Goal: Task Accomplishment & Management: Use online tool/utility

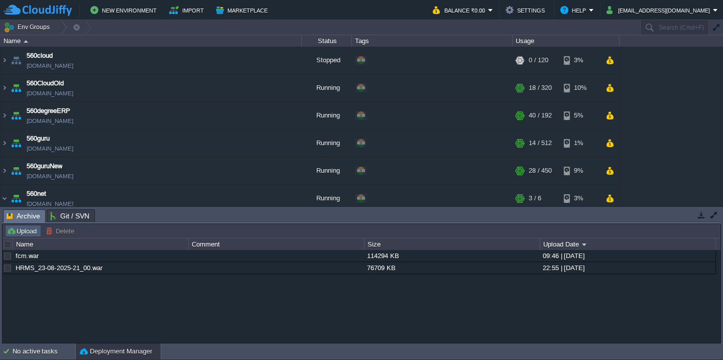
click at [26, 233] on button "Upload" at bounding box center [23, 230] width 33 height 9
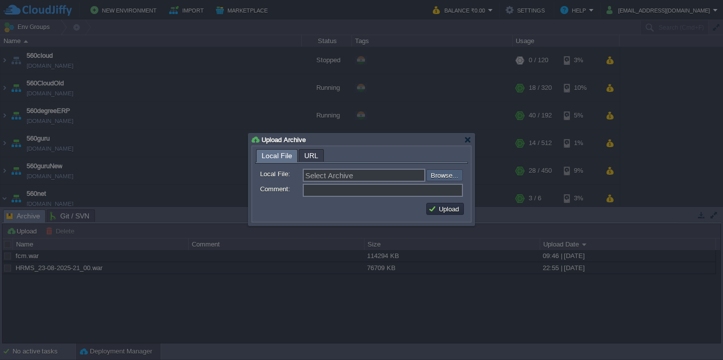
click at [447, 177] on input "file" at bounding box center [399, 175] width 127 height 12
type input "C:\fakepath\accounts_spring-81_25-08_2025_01-05-web.war"
type input "accounts_spring-81_25-08_2025_01-05-web.war"
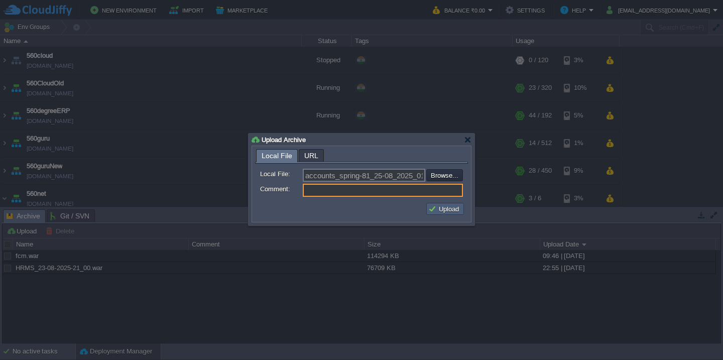
click at [445, 209] on button "Upload" at bounding box center [445, 208] width 34 height 9
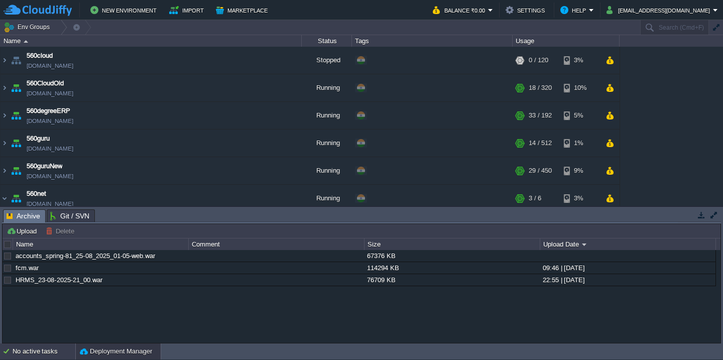
click at [18, 350] on div "No active tasks" at bounding box center [44, 351] width 63 height 16
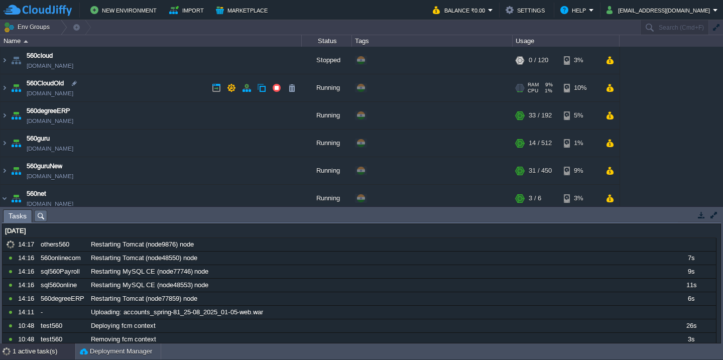
click at [164, 93] on td "560CloudOld [DOMAIN_NAME]" at bounding box center [151, 88] width 301 height 28
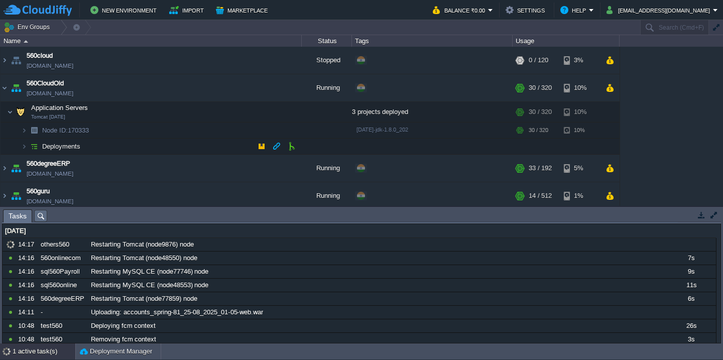
click at [126, 147] on td "Deployments" at bounding box center [151, 147] width 301 height 16
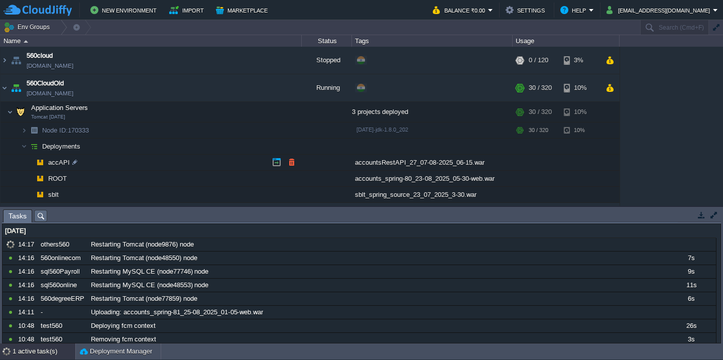
scroll to position [66, 0]
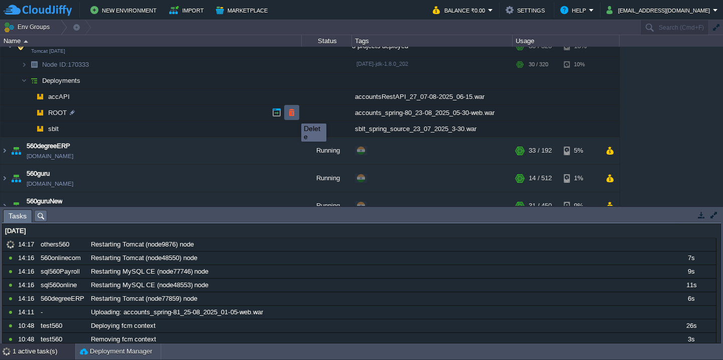
click at [294, 114] on button "button" at bounding box center [291, 112] width 9 height 9
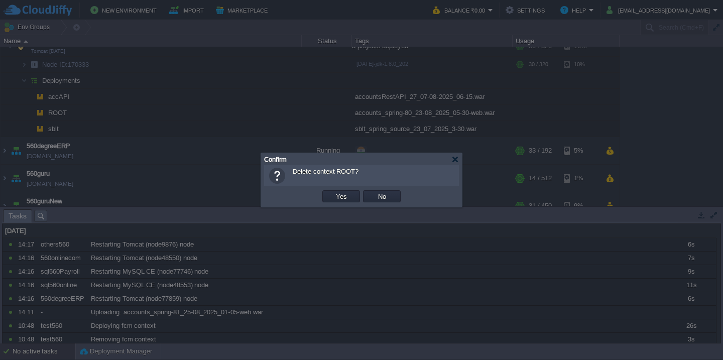
click at [333, 192] on button "Yes" at bounding box center [341, 196] width 17 height 9
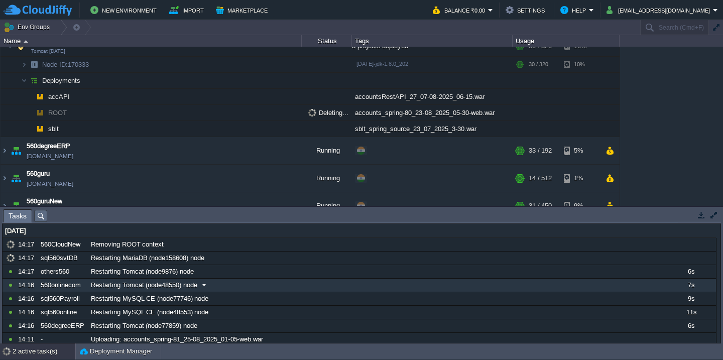
scroll to position [57, 0]
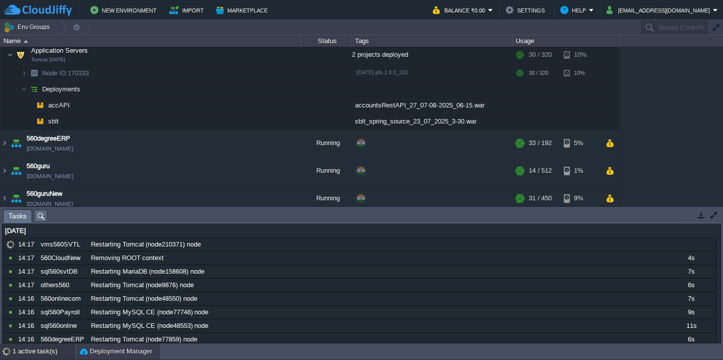
click at [111, 348] on button "Deployment Manager" at bounding box center [116, 351] width 72 height 10
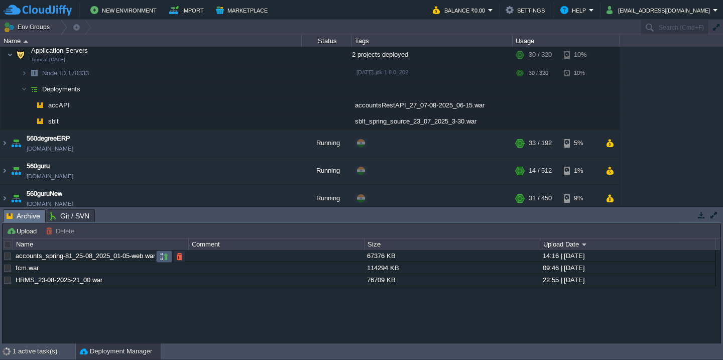
click at [161, 259] on button "button" at bounding box center [164, 256] width 9 height 9
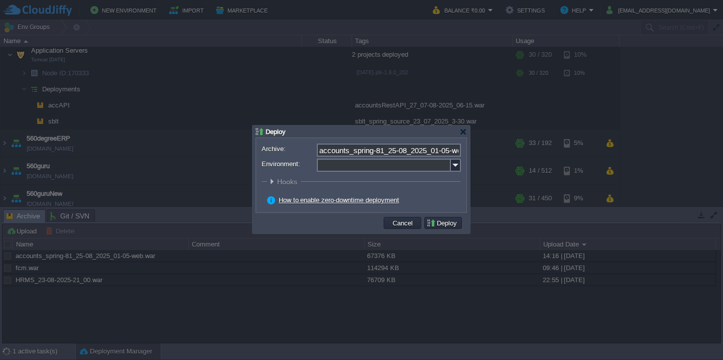
click at [356, 163] on input "Environment:" at bounding box center [384, 165] width 134 height 13
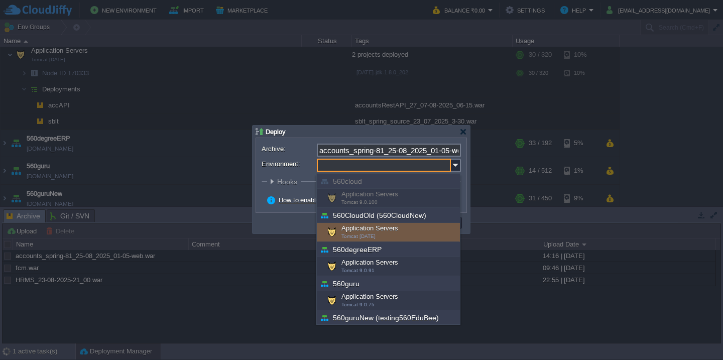
click at [352, 231] on div "Application Servers Tomcat [DATE]" at bounding box center [388, 232] width 143 height 19
type input "Application Servers (560CloudOld (560CloudNew))"
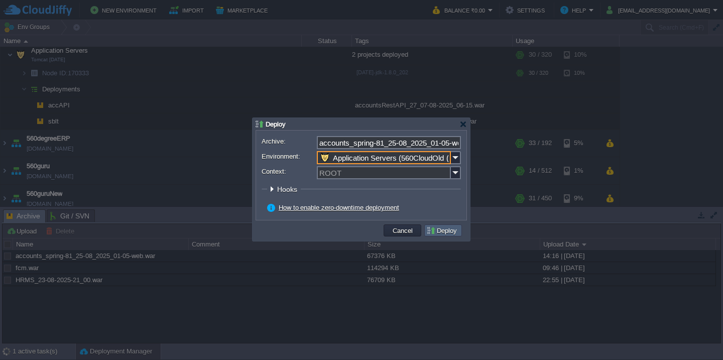
click at [449, 232] on button "Deploy" at bounding box center [443, 230] width 34 height 9
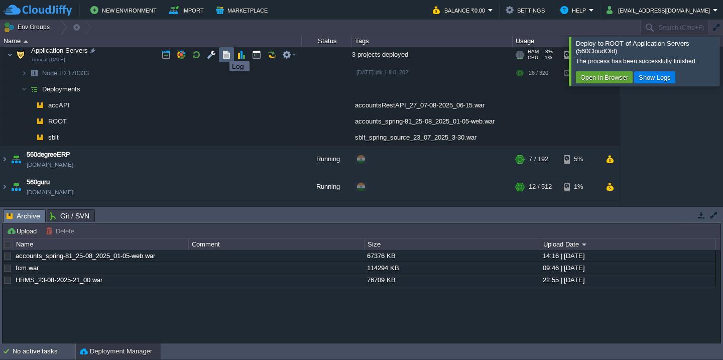
click at [227, 53] on button "button" at bounding box center [226, 54] width 9 height 9
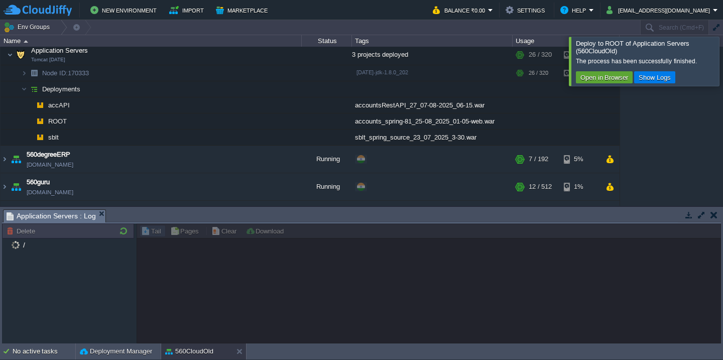
click at [700, 59] on div "The process has been successfully finished." at bounding box center [646, 61] width 141 height 8
click at [723, 59] on div at bounding box center [735, 61] width 0 height 49
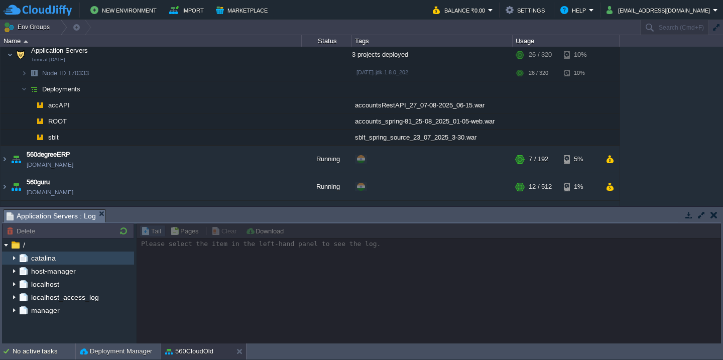
click at [16, 255] on img at bounding box center [14, 258] width 8 height 13
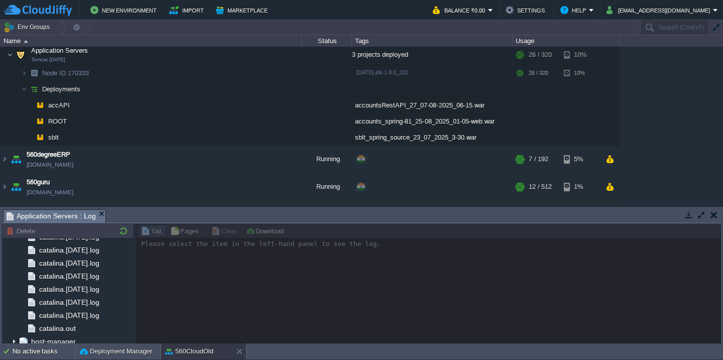
scroll to position [1423, 0]
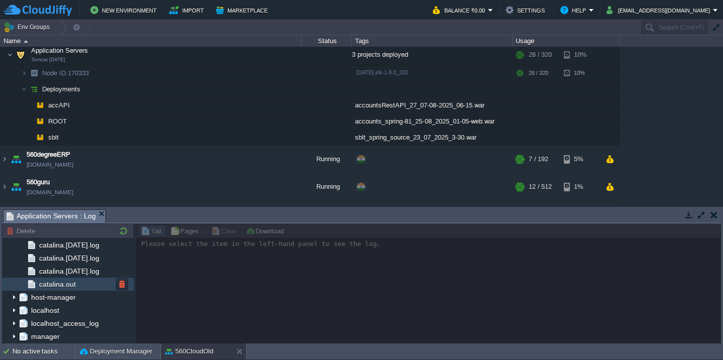
click at [75, 287] on span "catalina.out" at bounding box center [57, 284] width 40 height 9
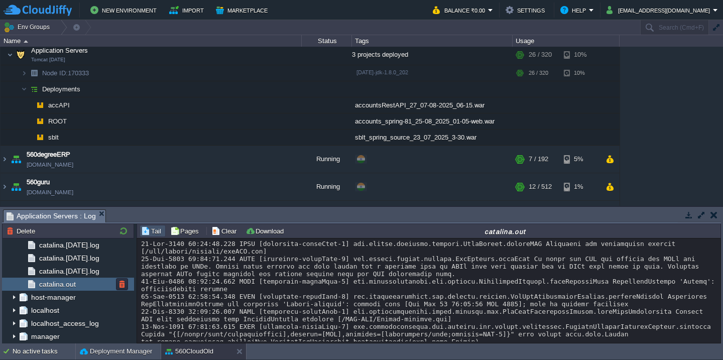
scroll to position [27123, 0]
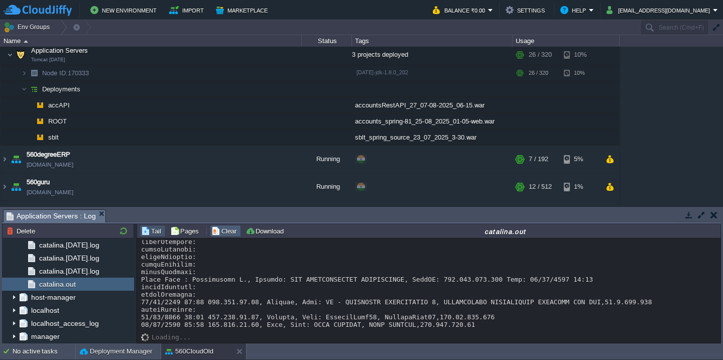
click at [229, 227] on button "Clear" at bounding box center [225, 230] width 28 height 9
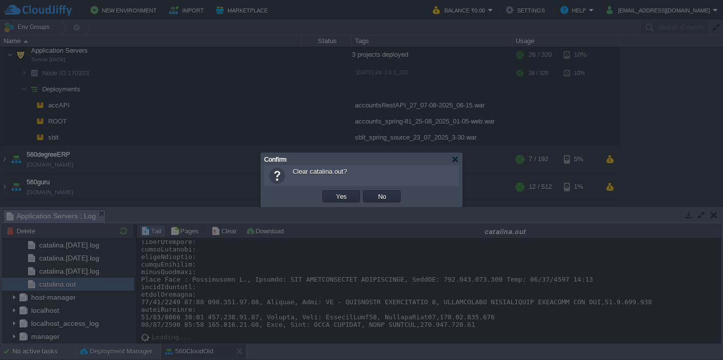
click at [333, 192] on button "Yes" at bounding box center [341, 196] width 17 height 9
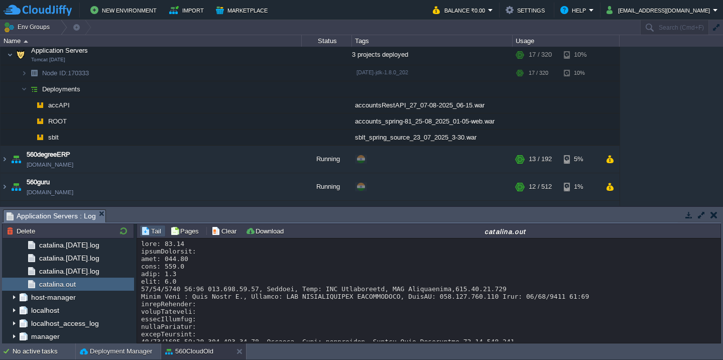
scroll to position [70, 0]
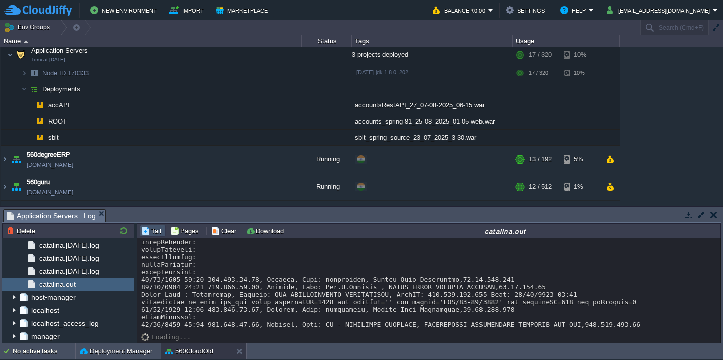
click at [289, 263] on div at bounding box center [428, 253] width 575 height 151
click at [215, 231] on button "Clear" at bounding box center [225, 230] width 28 height 9
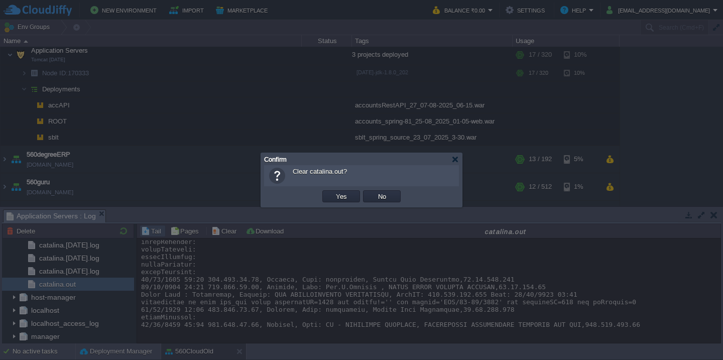
click at [333, 192] on button "Yes" at bounding box center [341, 196] width 17 height 9
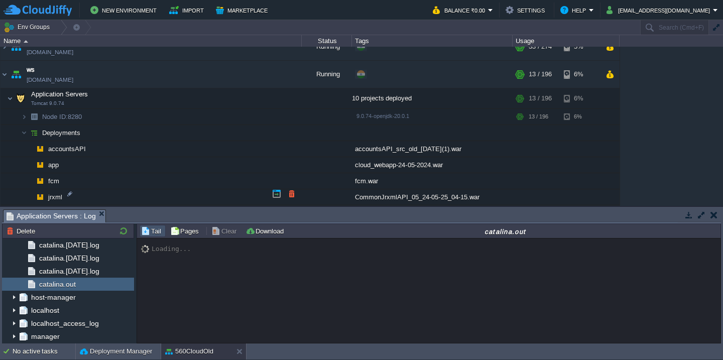
scroll to position [947, 0]
